Goal: Task Accomplishment & Management: Complete application form

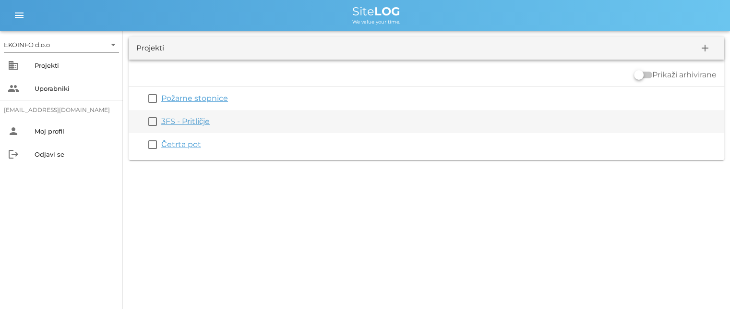
click at [184, 123] on link "3FS - Pritličje" at bounding box center [185, 121] width 49 height 9
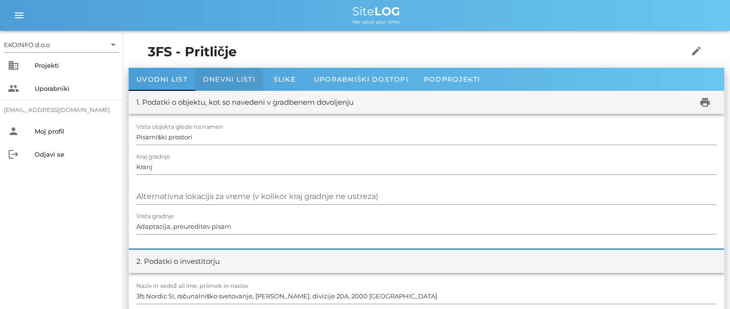
click at [241, 74] on div "Dnevni listi" at bounding box center [229, 79] width 68 height 23
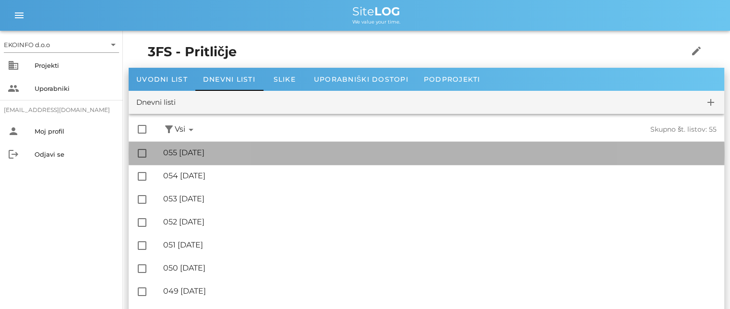
click at [246, 149] on div "🔏 055 [DATE]" at bounding box center [440, 152] width 554 height 9
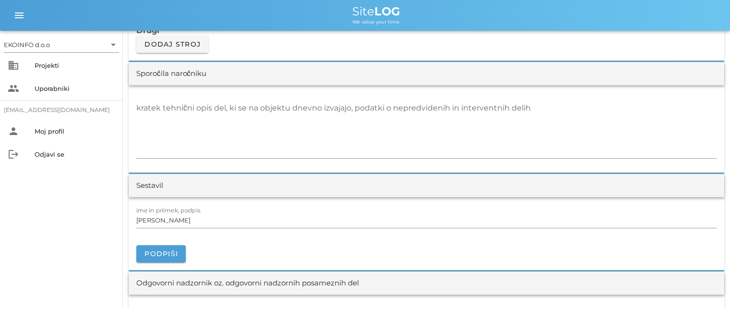
scroll to position [912, 0]
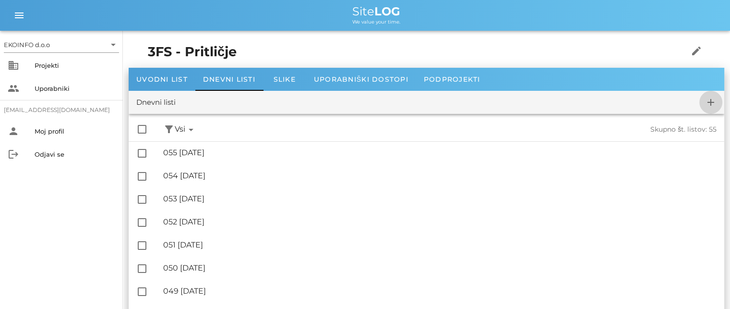
click at [710, 97] on icon "add" at bounding box center [711, 103] width 12 height 12
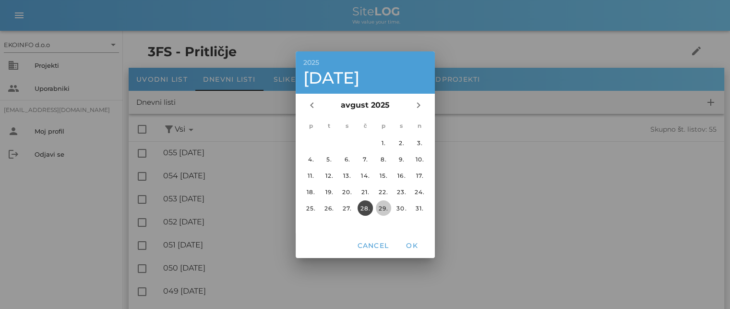
click at [388, 204] on div "29." at bounding box center [383, 207] width 15 height 7
click at [411, 248] on span "OK" at bounding box center [412, 245] width 23 height 9
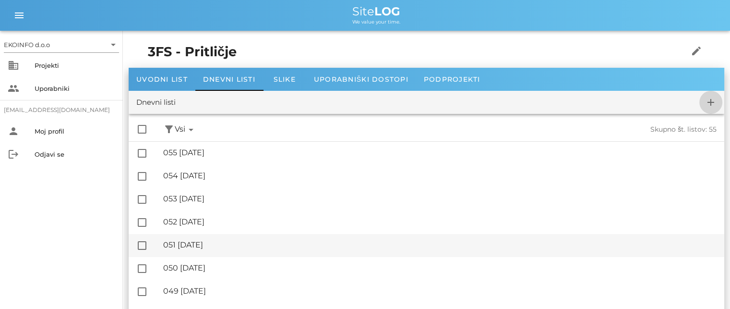
checkbox input "false"
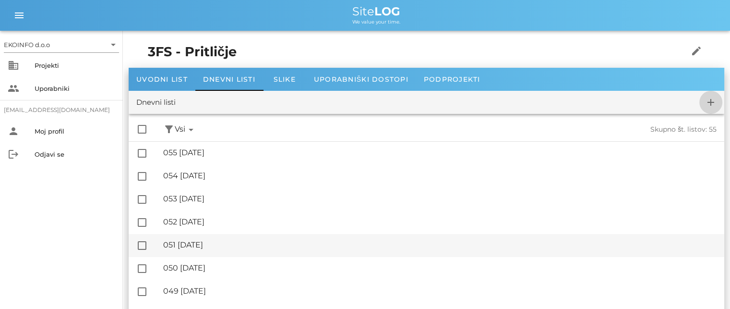
checkbox input "false"
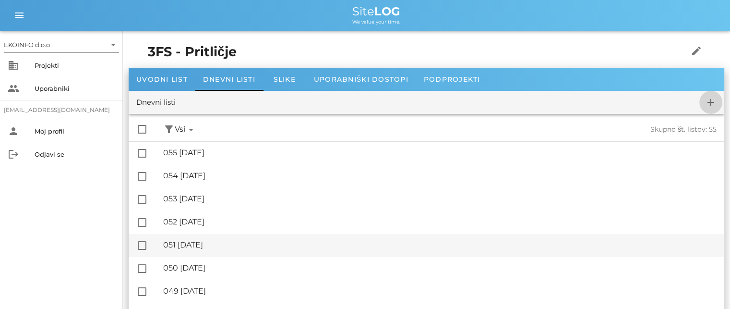
checkbox input "false"
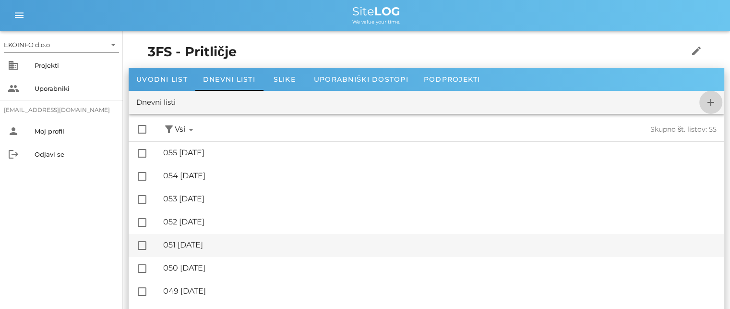
checkbox input "false"
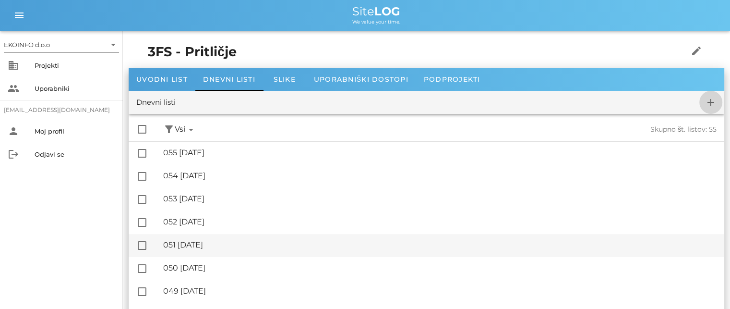
checkbox input "false"
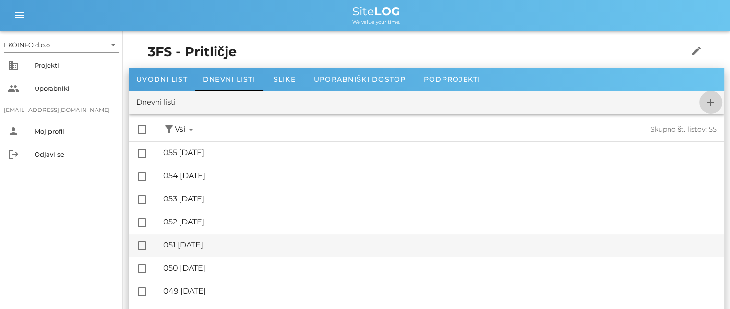
checkbox input "false"
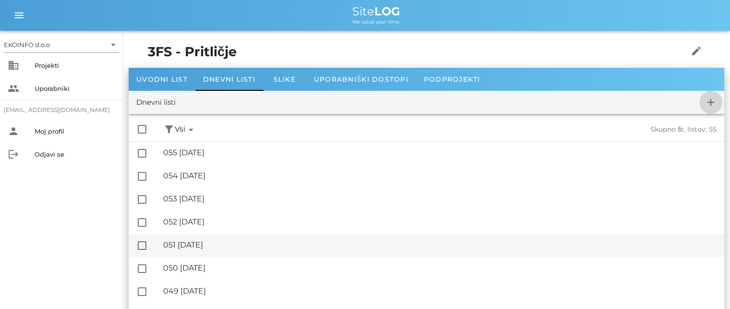
checkbox input "false"
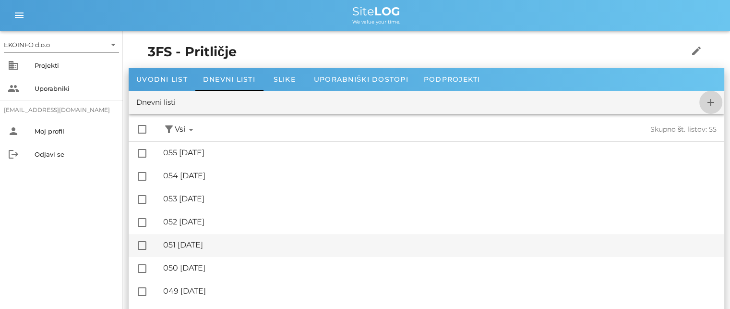
checkbox input "false"
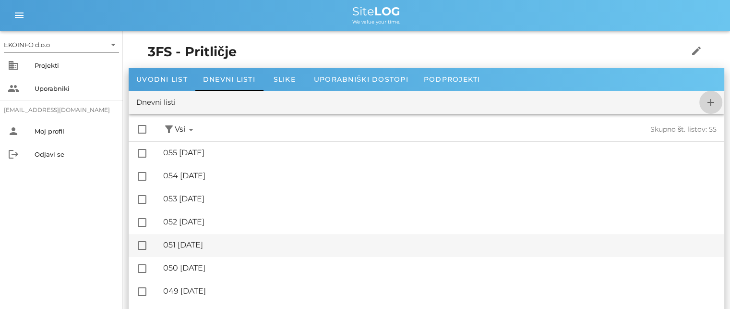
checkbox input "false"
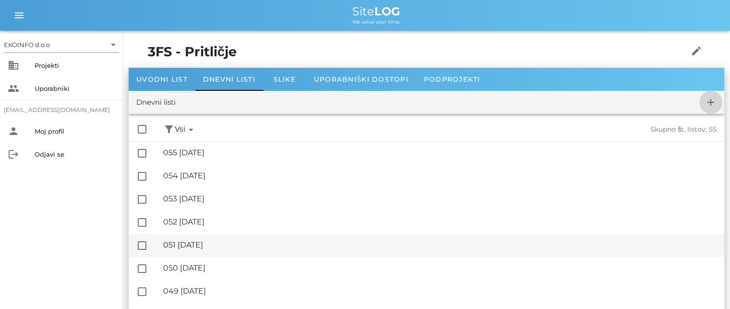
checkbox input "false"
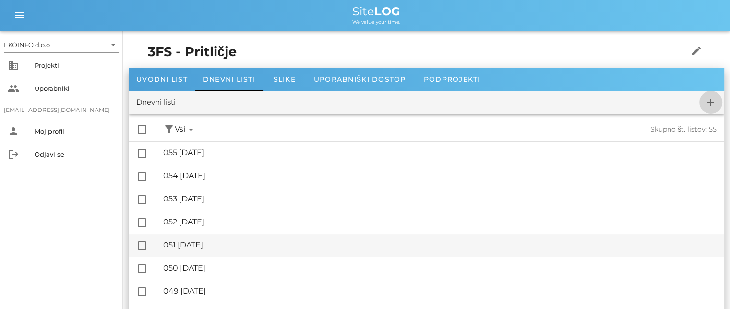
checkbox input "false"
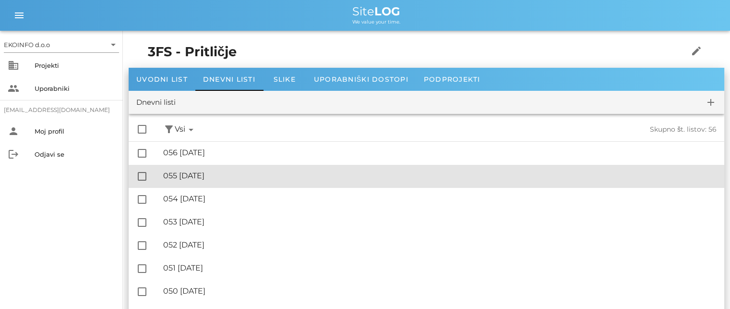
click at [233, 177] on div "🔏 055 [DATE]" at bounding box center [440, 175] width 554 height 9
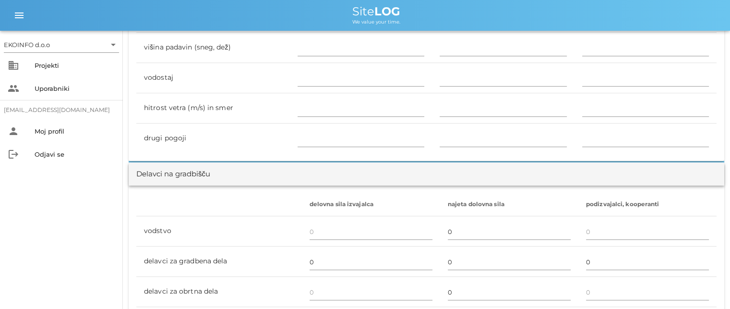
scroll to position [480, 0]
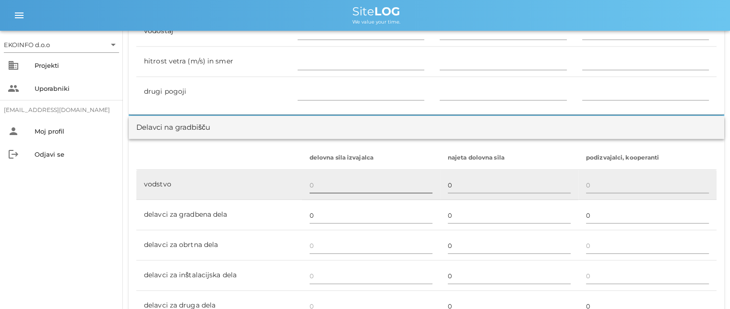
click at [318, 186] on input "text" at bounding box center [371, 184] width 123 height 15
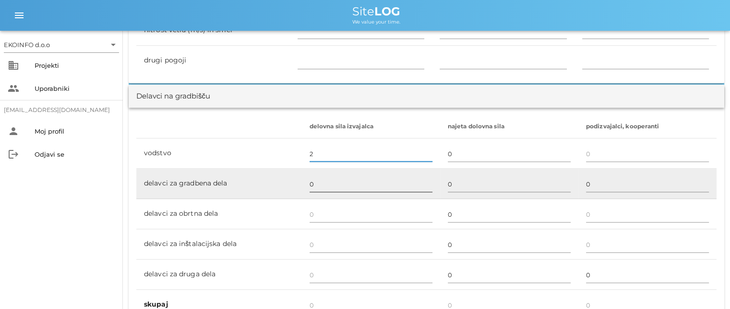
scroll to position [528, 0]
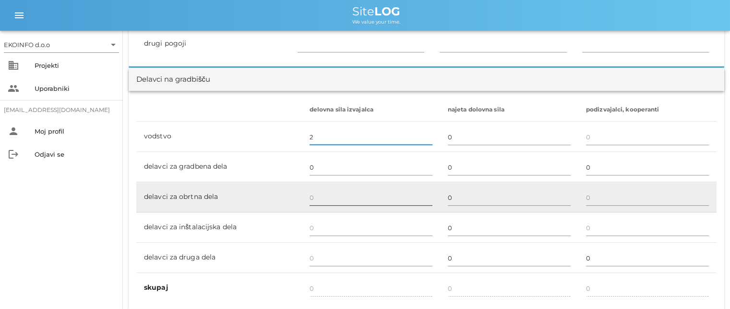
type input "2"
click at [315, 194] on input "text" at bounding box center [371, 197] width 123 height 15
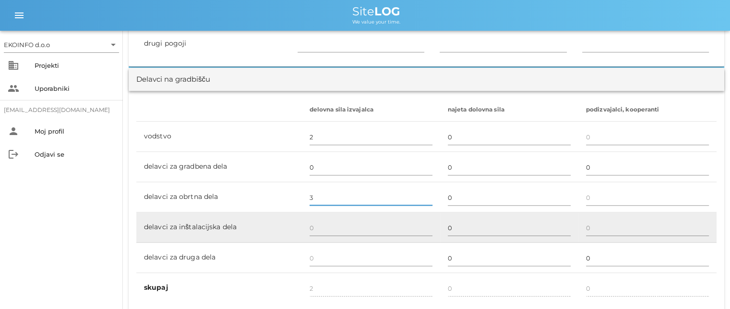
type input "3"
type input "5"
click at [304, 225] on td at bounding box center [371, 227] width 138 height 30
click at [314, 226] on input "text" at bounding box center [371, 227] width 123 height 15
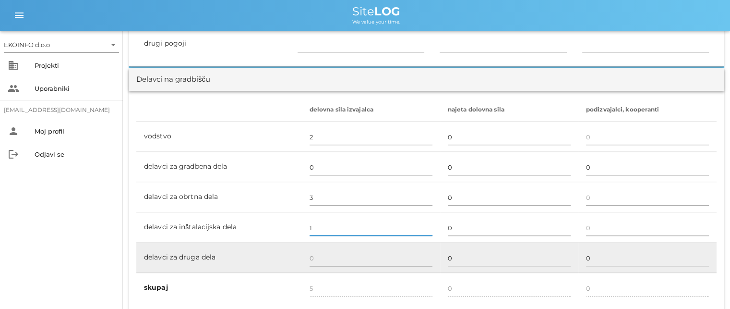
type input "1"
type input "6"
click at [311, 256] on input "text" at bounding box center [371, 257] width 123 height 15
type input "2"
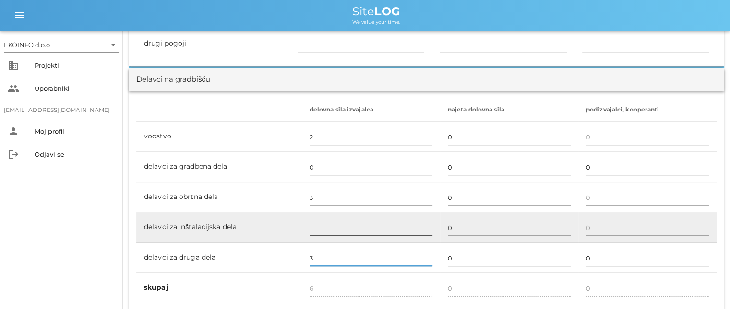
type input "3"
type input "9"
click at [320, 220] on input "1" at bounding box center [371, 227] width 123 height 15
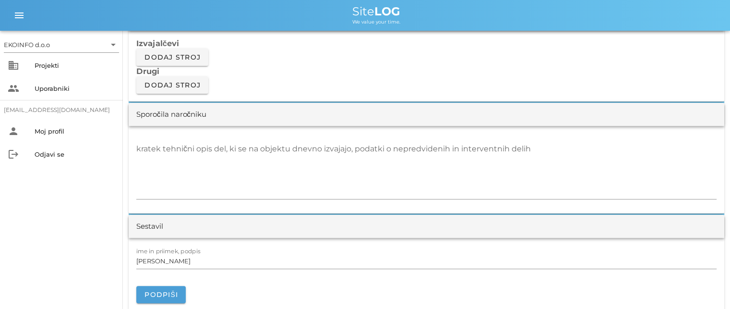
scroll to position [864, 0]
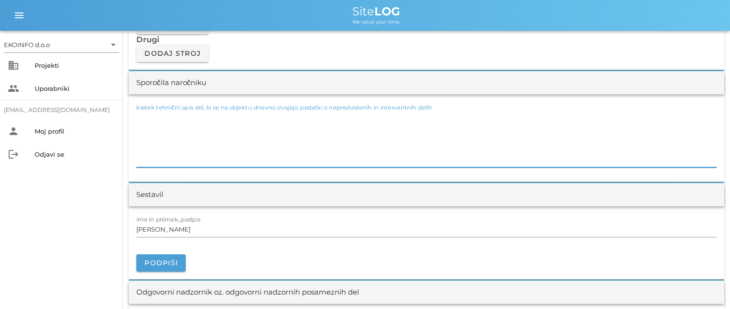
click at [144, 127] on textarea "kratek tehnični opis del, ki se na objektu dnevno izvajajo, podatki o nepredvid…" at bounding box center [426, 138] width 581 height 58
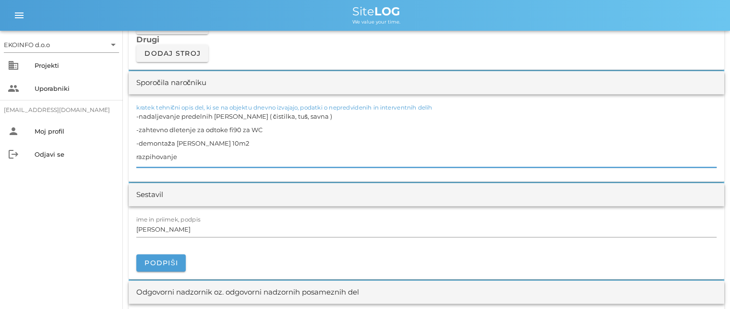
click at [137, 154] on textarea "-nadaljevanje predelnih [PERSON_NAME] ( čistilka, tuš, savna ) -zahtevno dleten…" at bounding box center [426, 138] width 581 height 58
click at [190, 158] on textarea "-nadaljevanje predelnih [PERSON_NAME] ( čistilka, tuš, savna ) -zahtevno dleten…" at bounding box center [426, 138] width 581 height 58
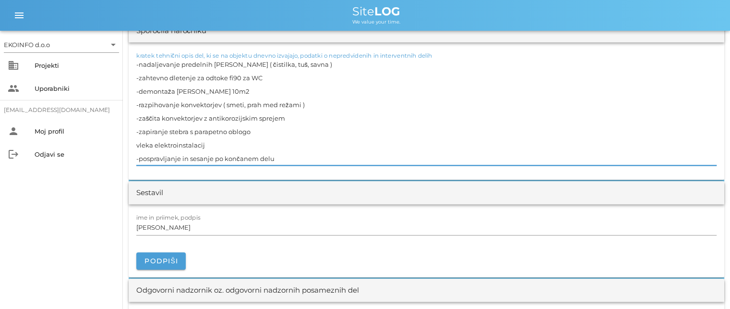
scroll to position [960, 0]
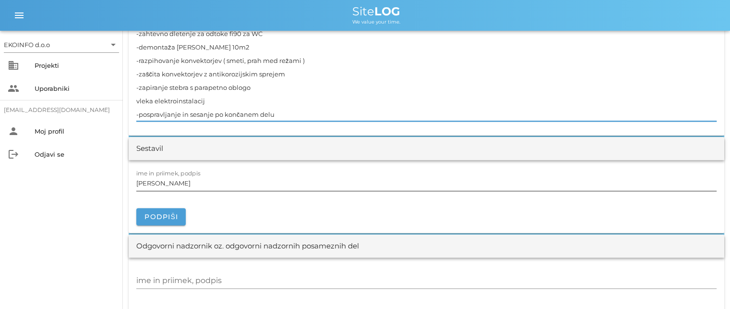
type textarea "-nadaljevanje predelnih [PERSON_NAME] ( čistilka, tuš, savna ) -zahtevno dleten…"
click at [178, 183] on input "[PERSON_NAME]" at bounding box center [426, 182] width 581 height 15
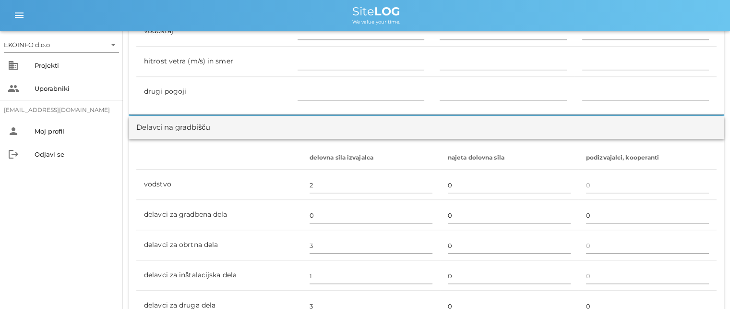
scroll to position [480, 0]
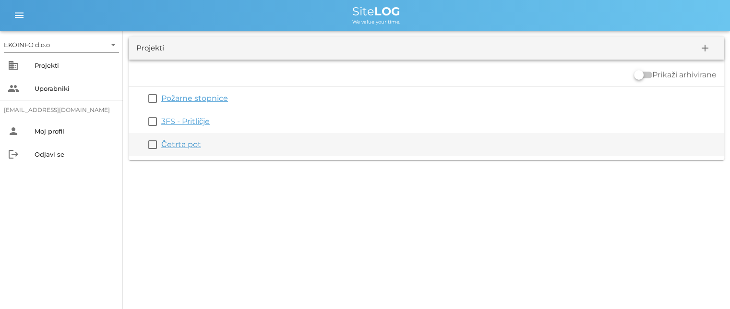
click at [168, 144] on link "Četrta pot" at bounding box center [181, 144] width 40 height 9
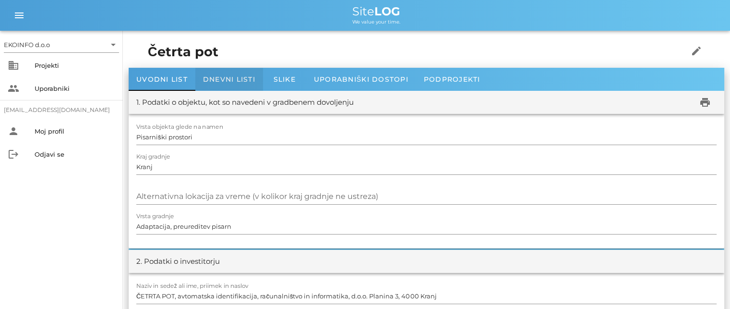
click at [217, 79] on span "Dnevni listi" at bounding box center [229, 79] width 52 height 9
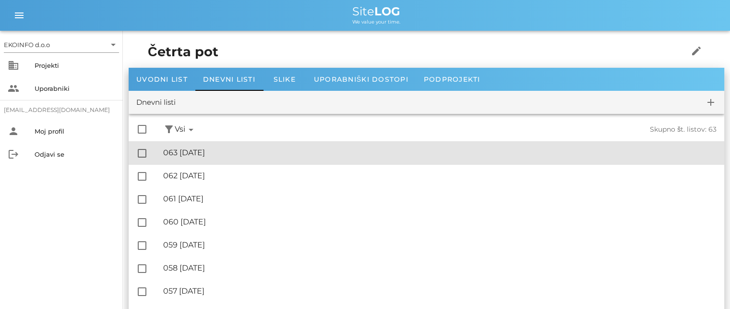
click at [217, 151] on div "🔏 063 [DATE]" at bounding box center [440, 152] width 554 height 9
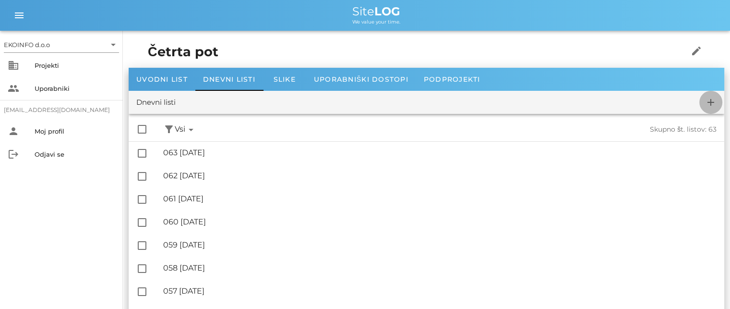
click at [709, 107] on icon "add" at bounding box center [711, 103] width 12 height 12
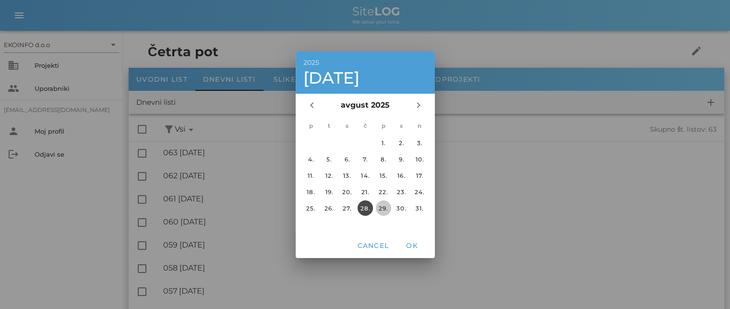
click at [382, 207] on div "29." at bounding box center [383, 207] width 15 height 7
click at [405, 240] on button "OK" at bounding box center [412, 245] width 31 height 17
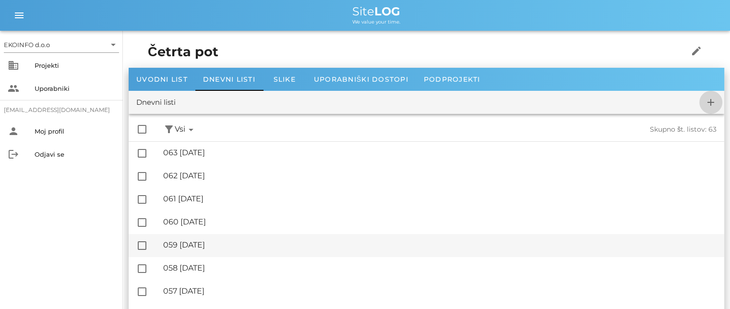
checkbox input "false"
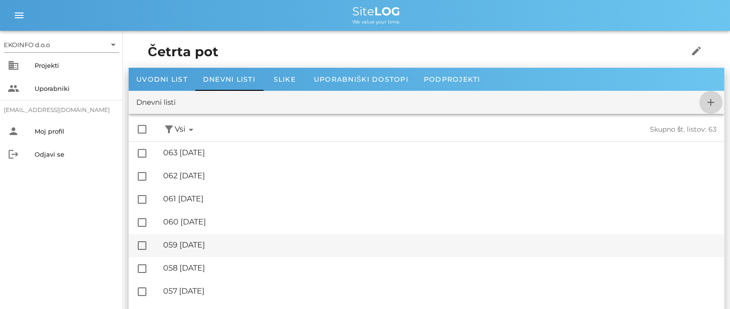
checkbox input "false"
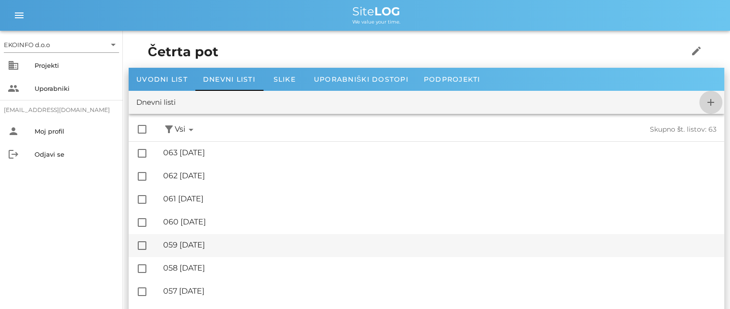
checkbox input "false"
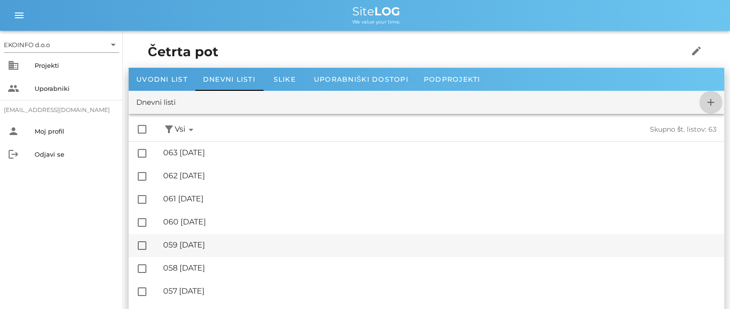
checkbox input "false"
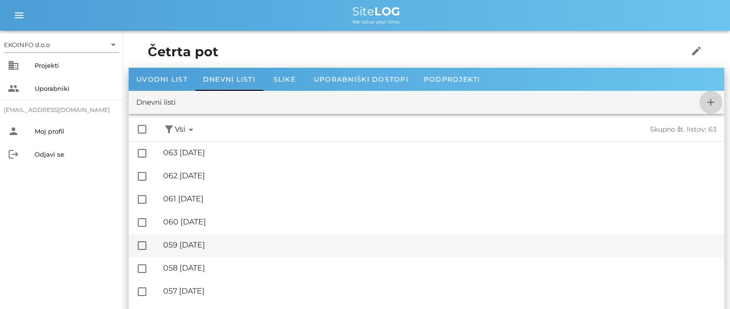
checkbox input "false"
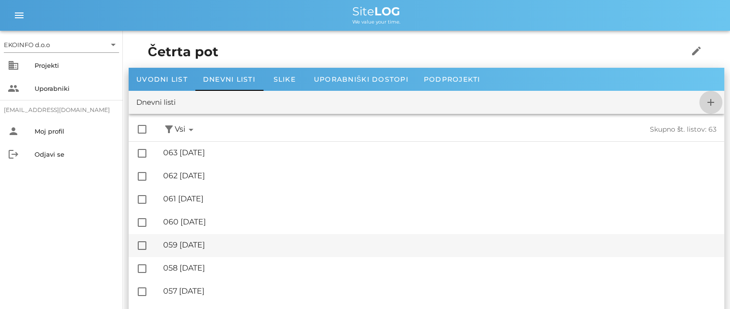
checkbox input "false"
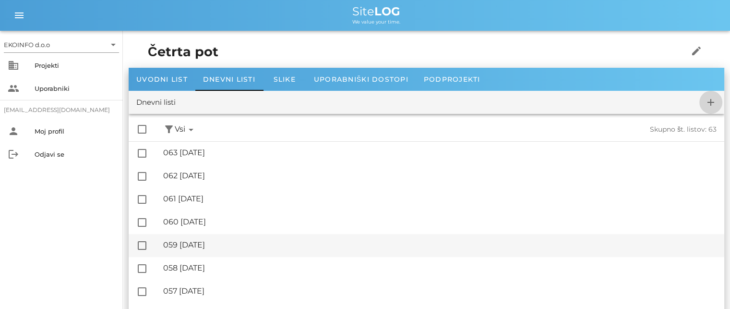
checkbox input "false"
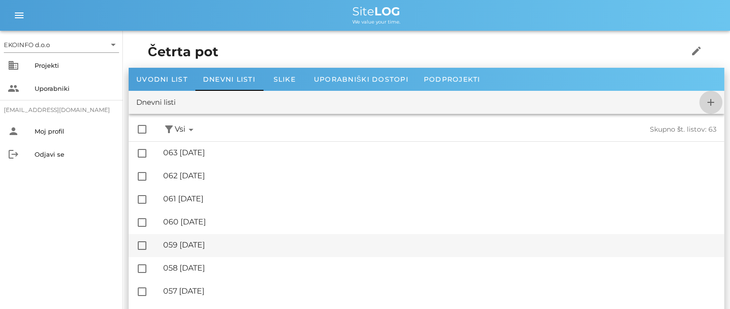
checkbox input "false"
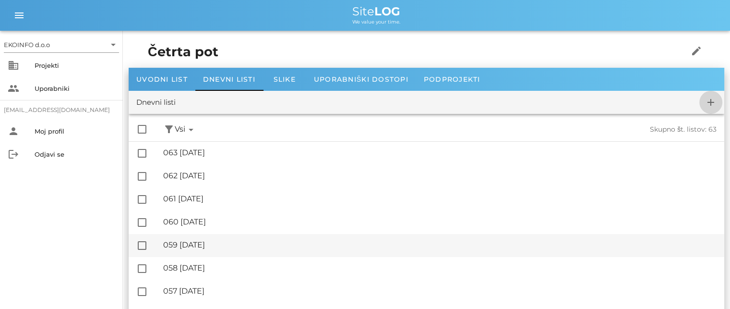
checkbox input "false"
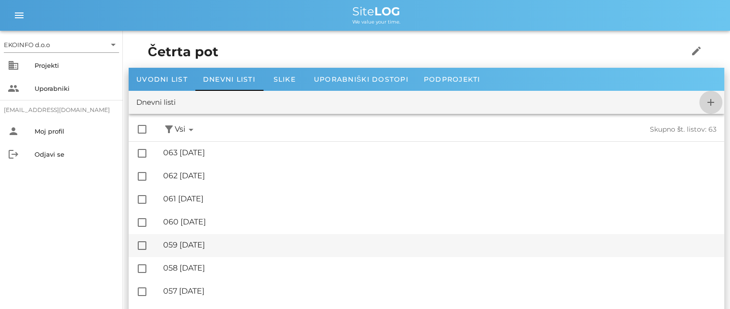
checkbox input "false"
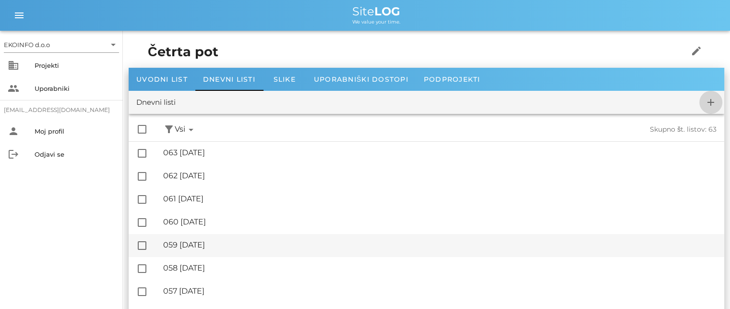
checkbox input "false"
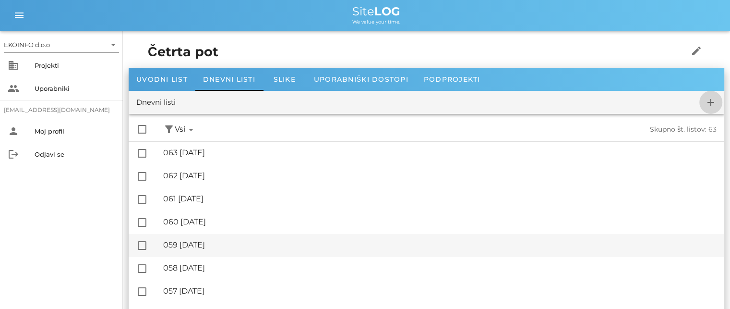
checkbox input "false"
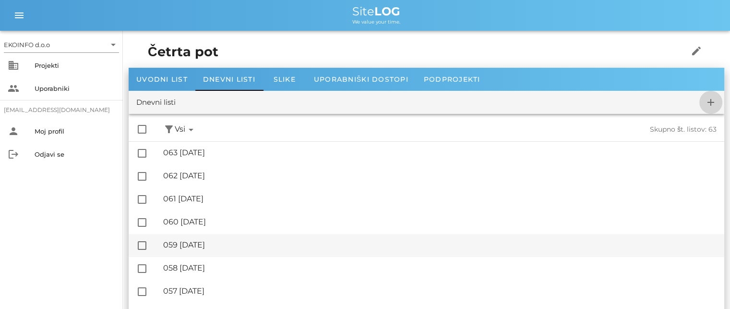
checkbox input "false"
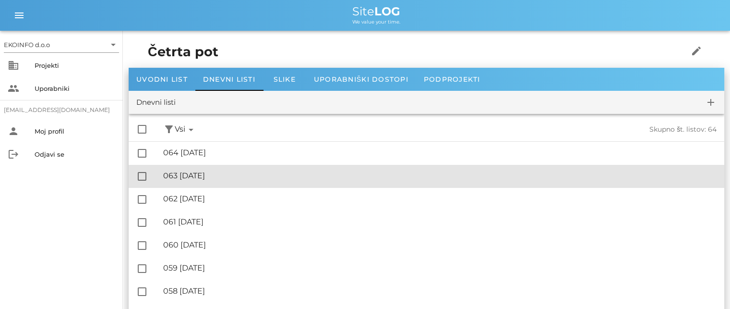
click at [217, 171] on div "🔏 063 [DATE]" at bounding box center [440, 175] width 554 height 9
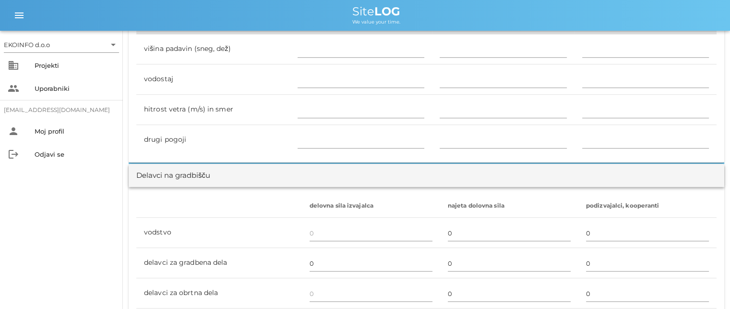
scroll to position [480, 0]
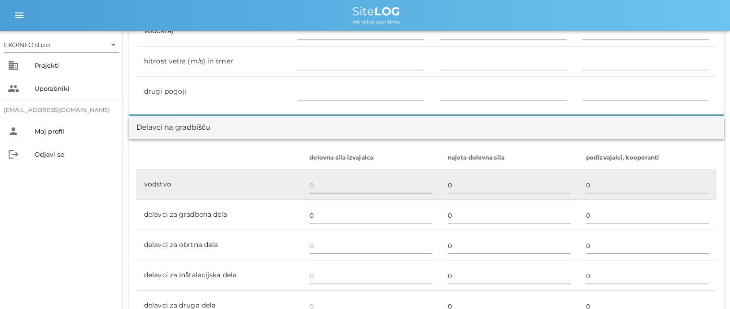
click at [314, 187] on input "text" at bounding box center [371, 184] width 123 height 15
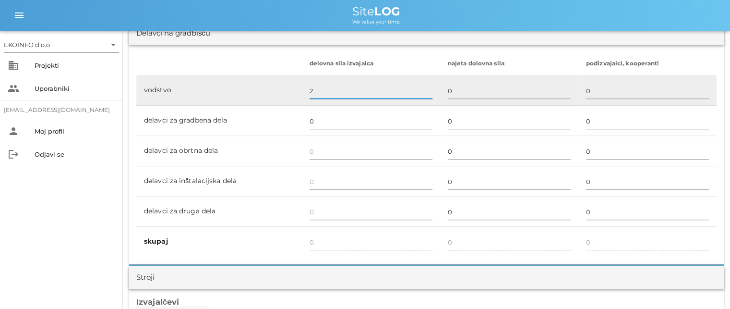
scroll to position [576, 0]
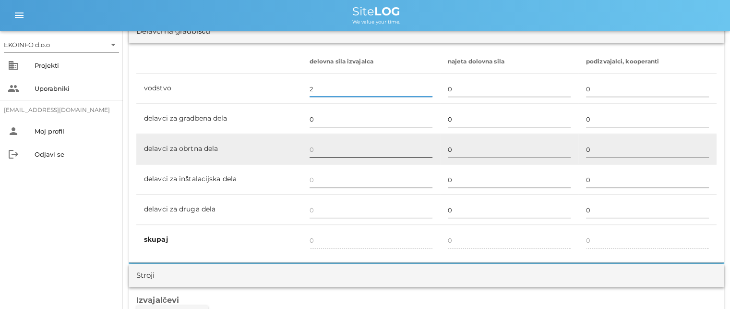
type input "2"
click at [316, 152] on input "text" at bounding box center [371, 149] width 123 height 15
type input "2"
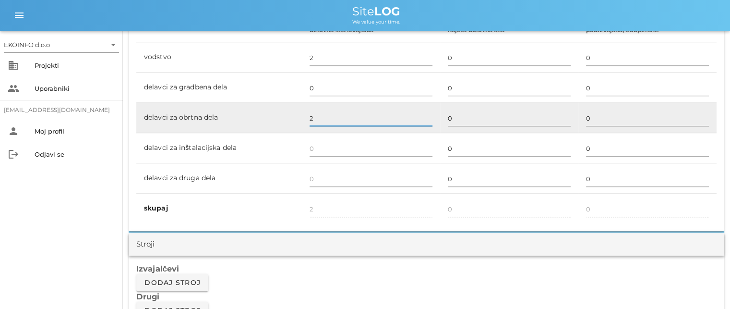
scroll to position [624, 0]
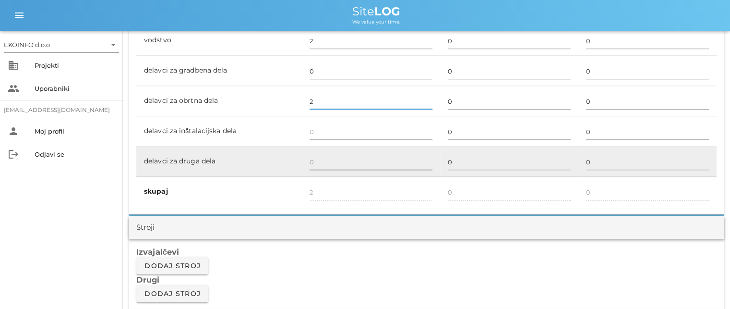
type input "2"
type input "4"
click at [316, 166] on input "text" at bounding box center [371, 161] width 123 height 15
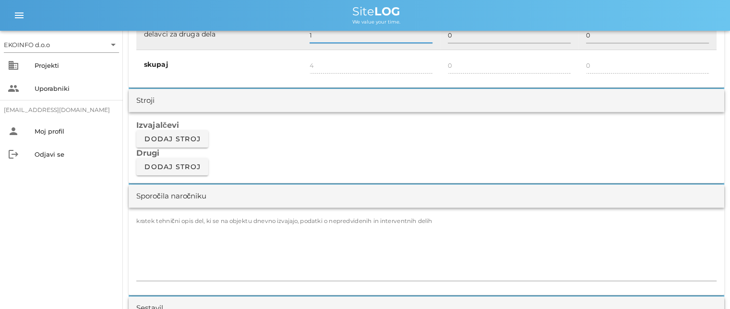
scroll to position [768, 0]
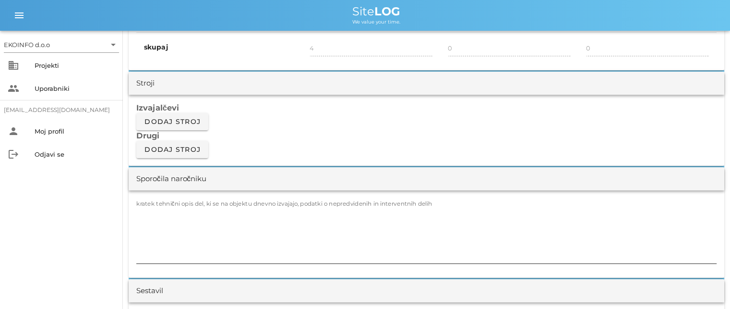
type input "1"
type input "5"
click at [146, 209] on textarea "kratek tehnični opis del, ki se na objektu dnevno izvajajo, podatki o nepredvid…" at bounding box center [426, 235] width 581 height 58
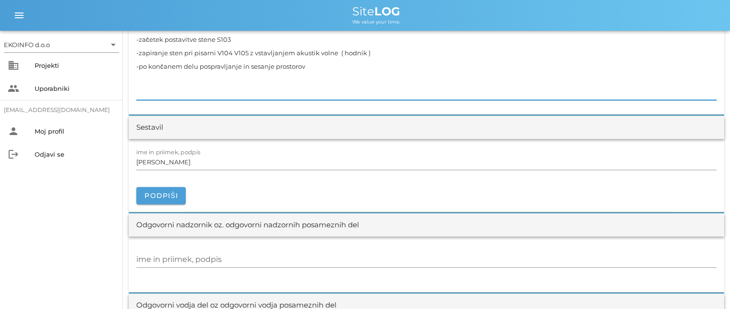
scroll to position [960, 0]
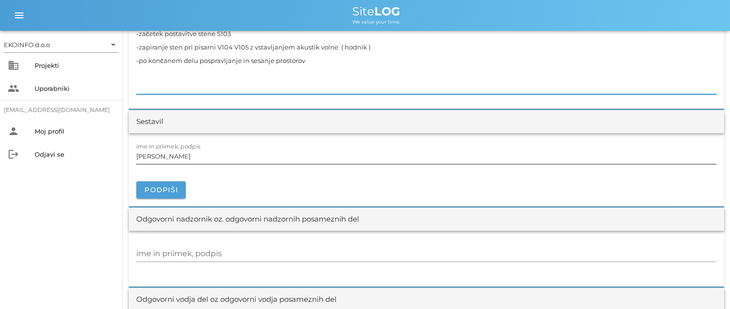
type textarea "-pozicioniranje knauf profilov za prostor S103 -začetek postavitve stene S103 -…"
click at [189, 157] on input "[PERSON_NAME]" at bounding box center [426, 155] width 581 height 15
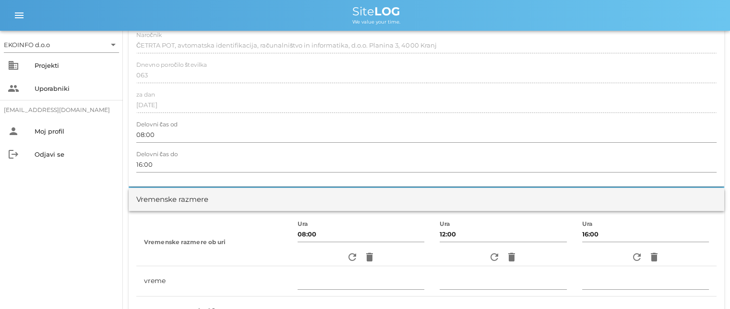
scroll to position [96, 0]
